Goal: Find specific page/section: Find specific page/section

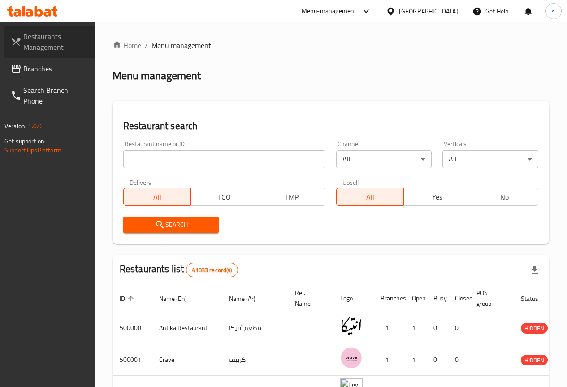
click at [50, 37] on span "Restaurants Management" at bounding box center [55, 42] width 64 height 22
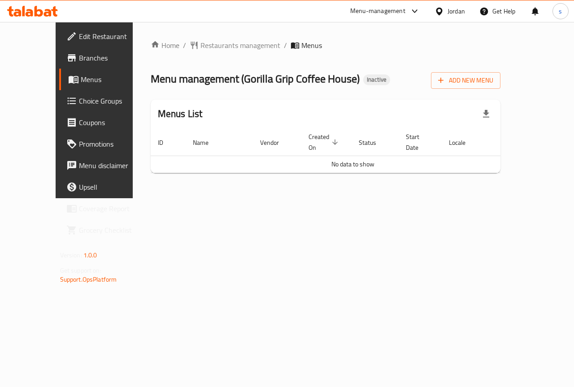
click at [79, 58] on span "Branches" at bounding box center [111, 57] width 65 height 11
